Goal: Find specific page/section: Find specific page/section

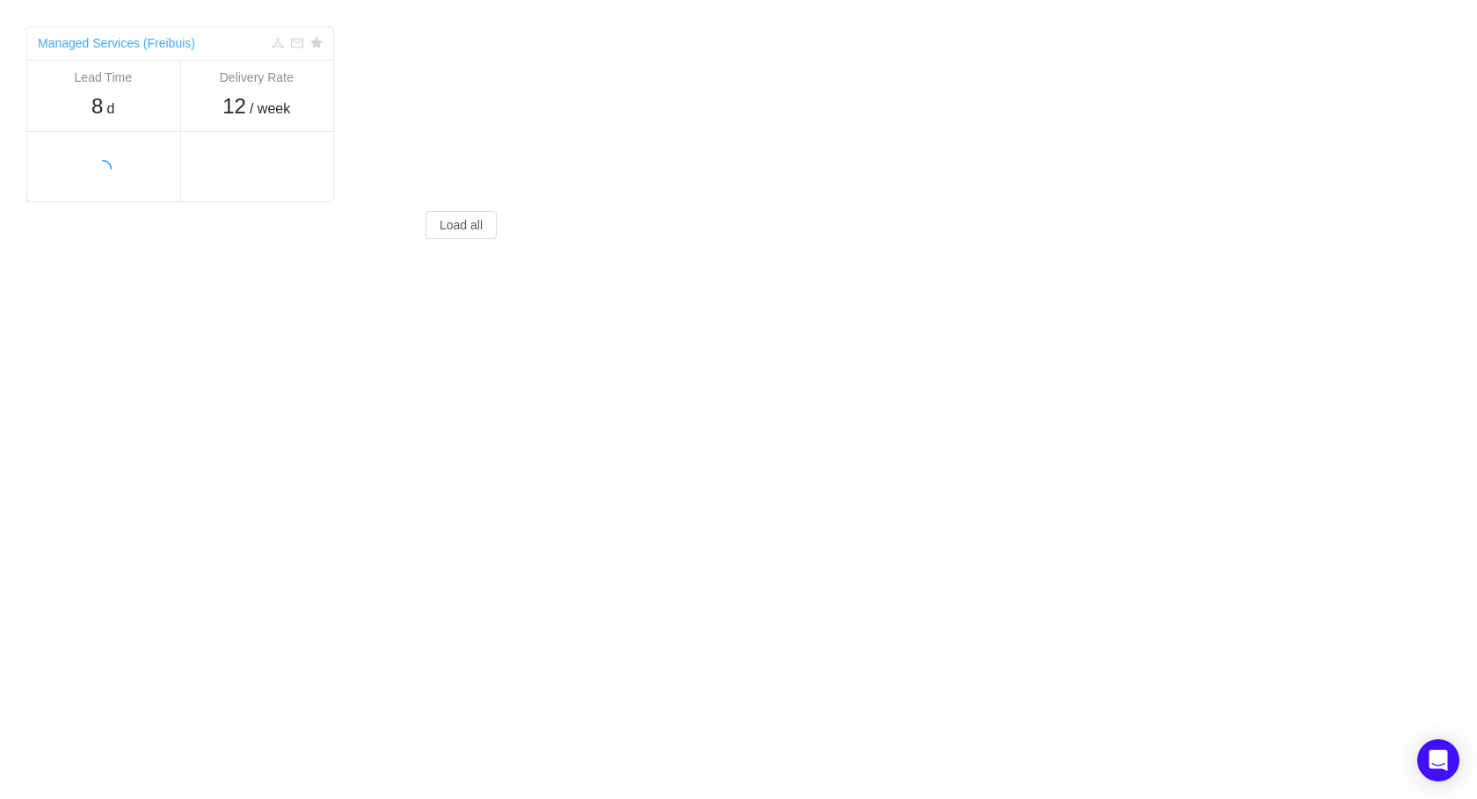
click at [116, 47] on link "Managed Services (Freibuis)" at bounding box center [116, 43] width 157 height 14
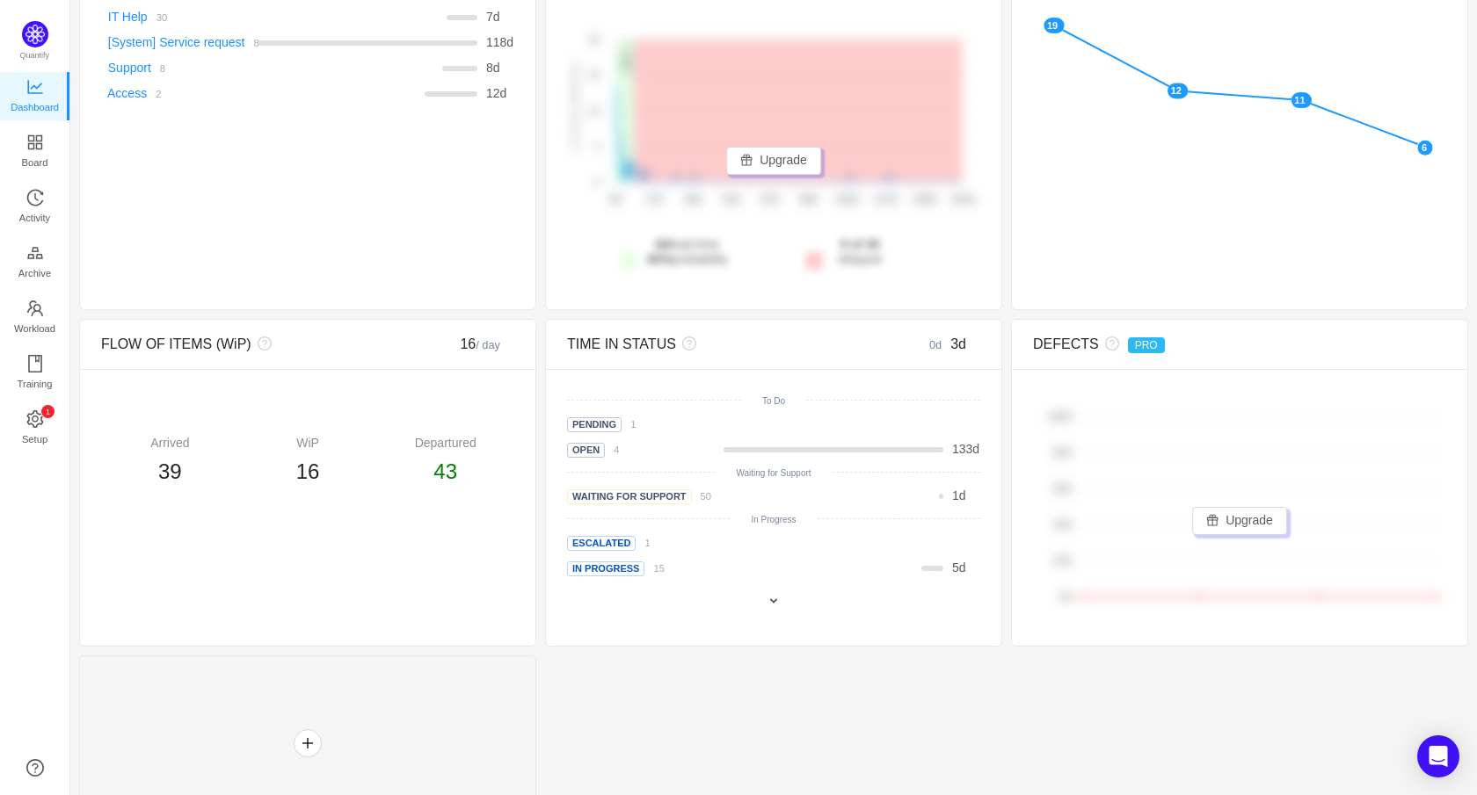
scroll to position [192, 0]
